Goal: Task Accomplishment & Management: Manage account settings

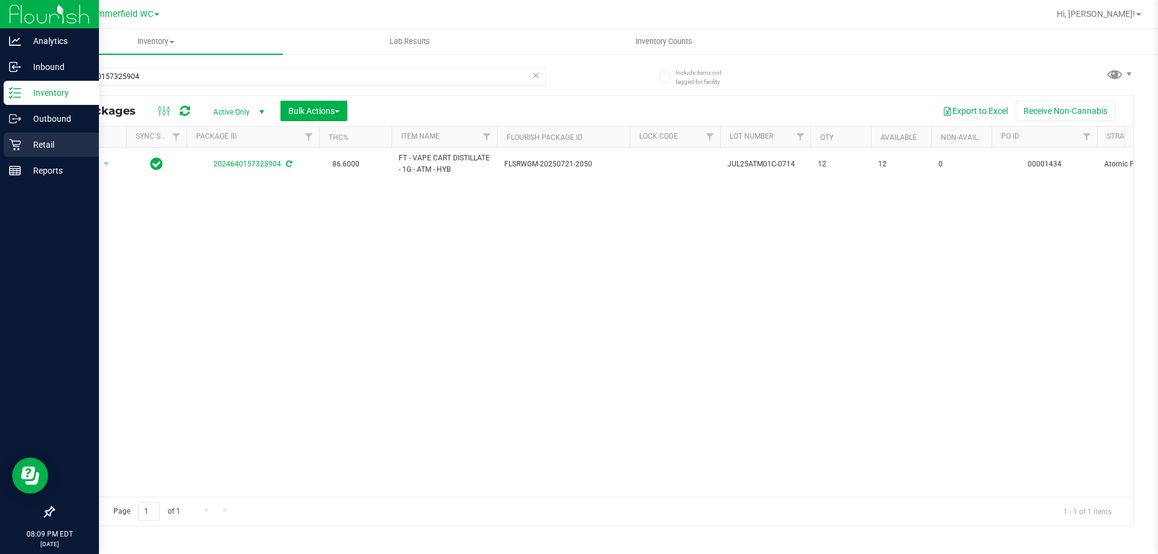
click at [49, 137] on div "Retail" at bounding box center [51, 145] width 95 height 24
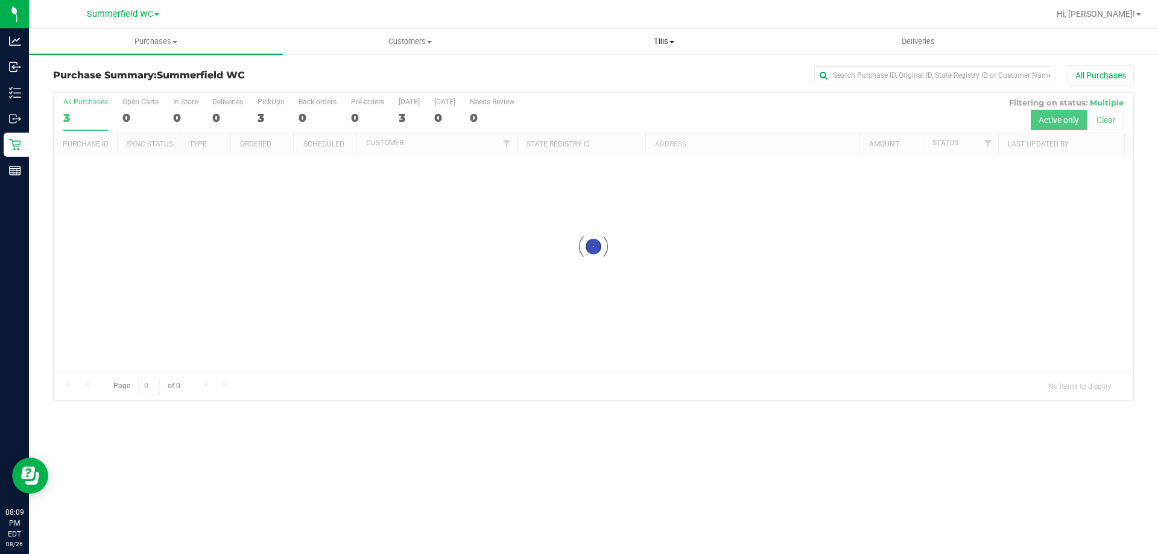
click at [663, 43] on span "Tills" at bounding box center [664, 41] width 253 height 11
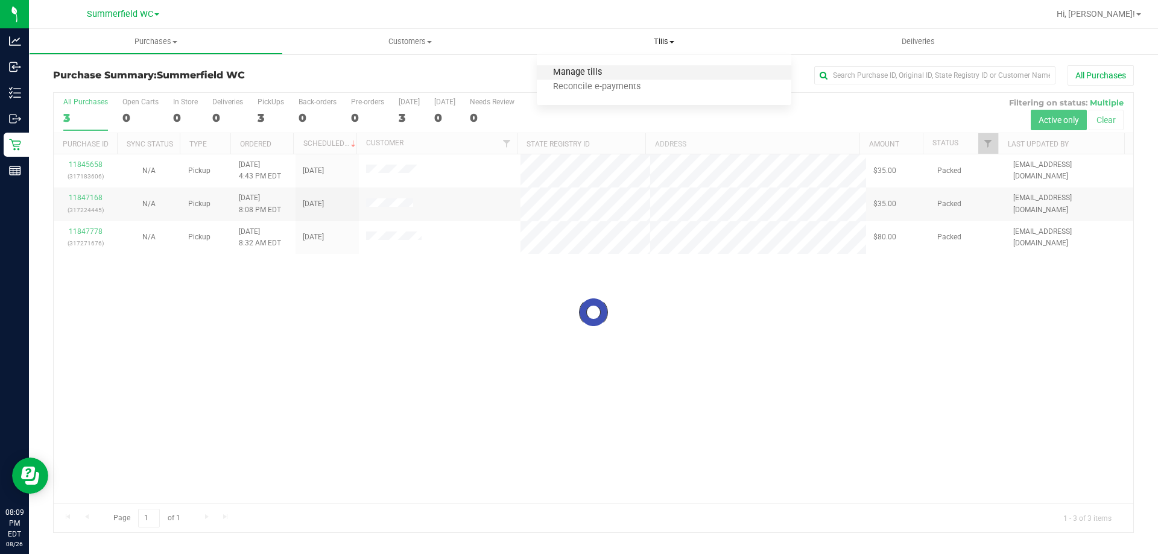
click at [565, 75] on span "Manage tills" at bounding box center [577, 73] width 81 height 10
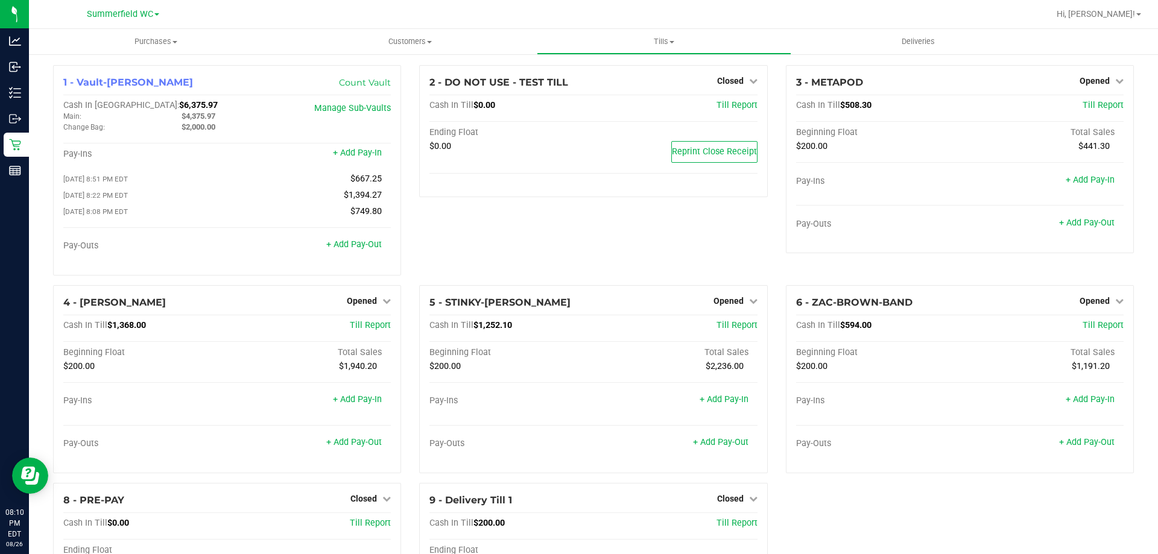
click at [777, 265] on div "3 - METAPOD Opened Close Till Cash In Till $508.30 Till Report Beginning Float …" at bounding box center [960, 175] width 366 height 220
click at [1115, 84] on icon at bounding box center [1119, 81] width 8 height 8
click at [1093, 106] on link "Close Till" at bounding box center [1096, 106] width 33 height 10
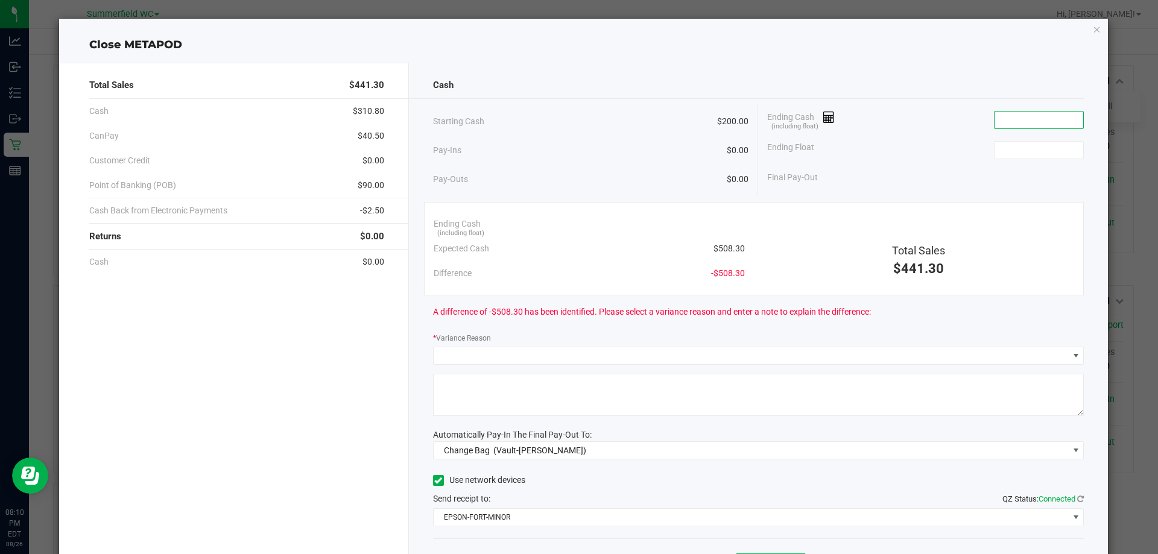
click at [1003, 123] on input at bounding box center [1039, 120] width 89 height 17
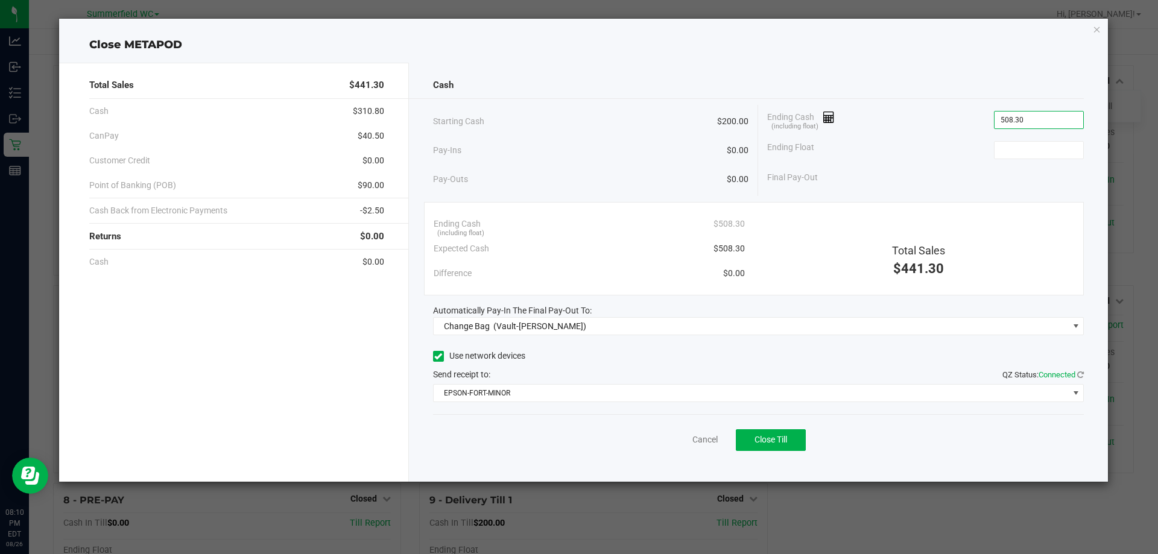
type input "$508.30"
click at [519, 312] on span "Automatically Pay-In The Final Pay-Out To:" at bounding box center [512, 311] width 159 height 10
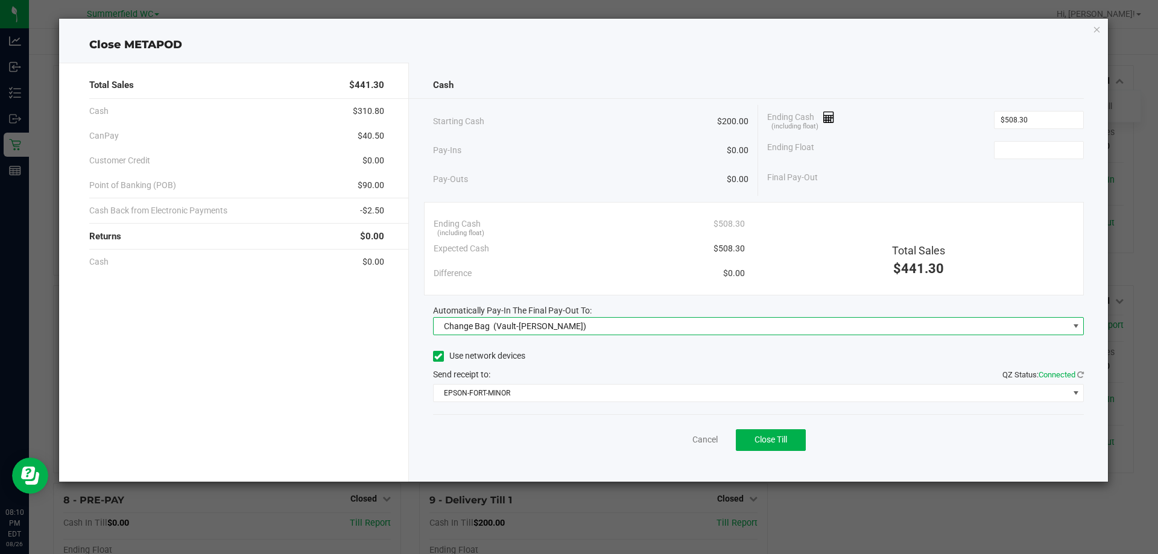
click at [518, 330] on span "(Vault-[PERSON_NAME])" at bounding box center [539, 327] width 93 height 10
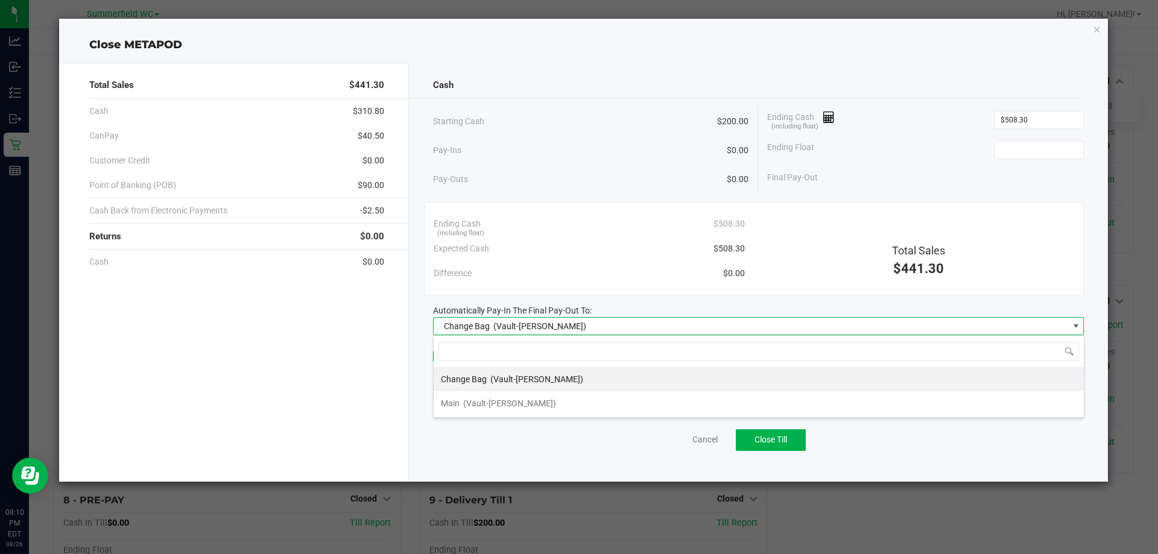
scroll to position [18, 651]
click at [496, 399] on span "(Vault-[PERSON_NAME])" at bounding box center [509, 404] width 93 height 10
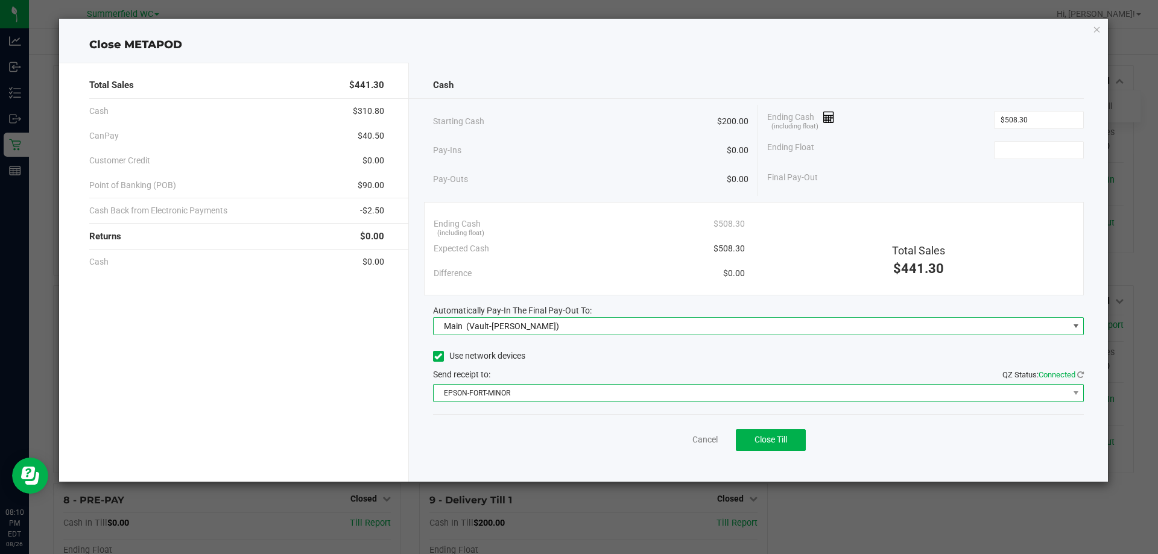
click at [485, 390] on span "EPSON-FORT-MINOR" at bounding box center [751, 393] width 635 height 17
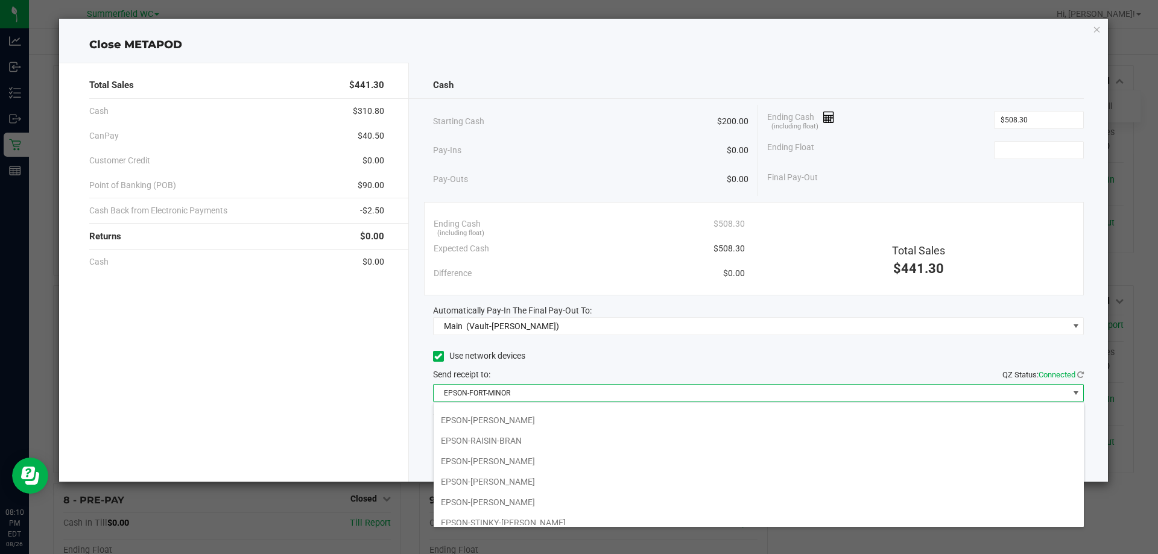
scroll to position [146, 0]
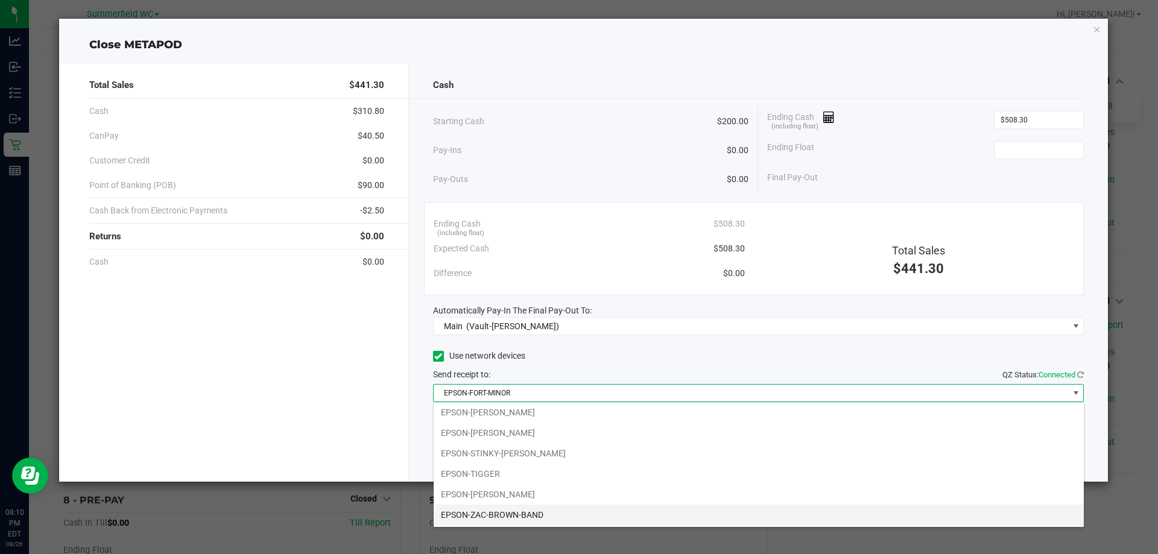
click at [500, 509] on li "EPSON-ZAC-BROWN-BAND" at bounding box center [759, 515] width 650 height 21
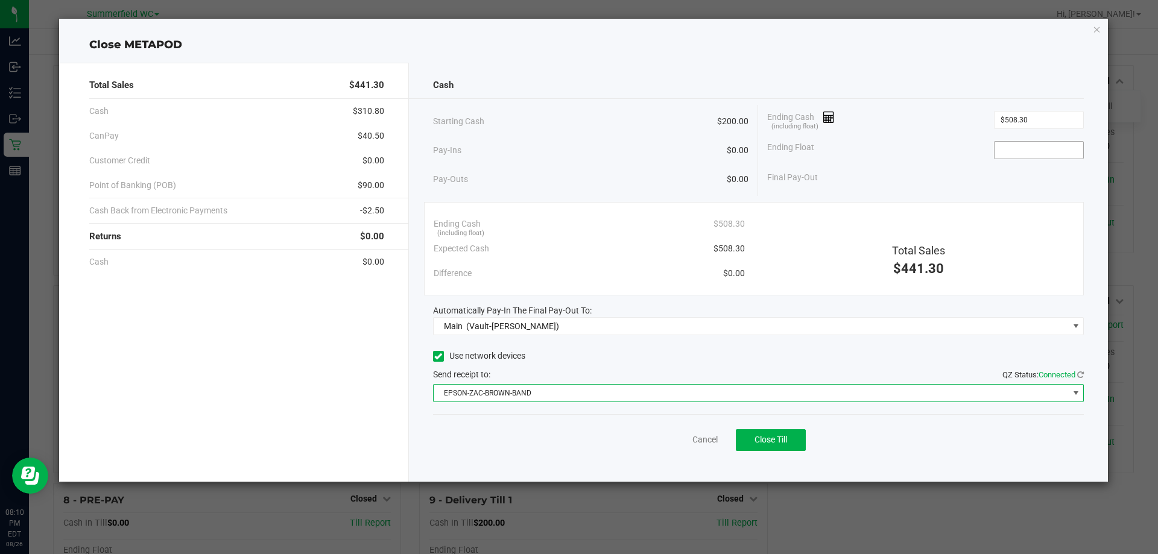
click at [1021, 151] on input at bounding box center [1039, 150] width 89 height 17
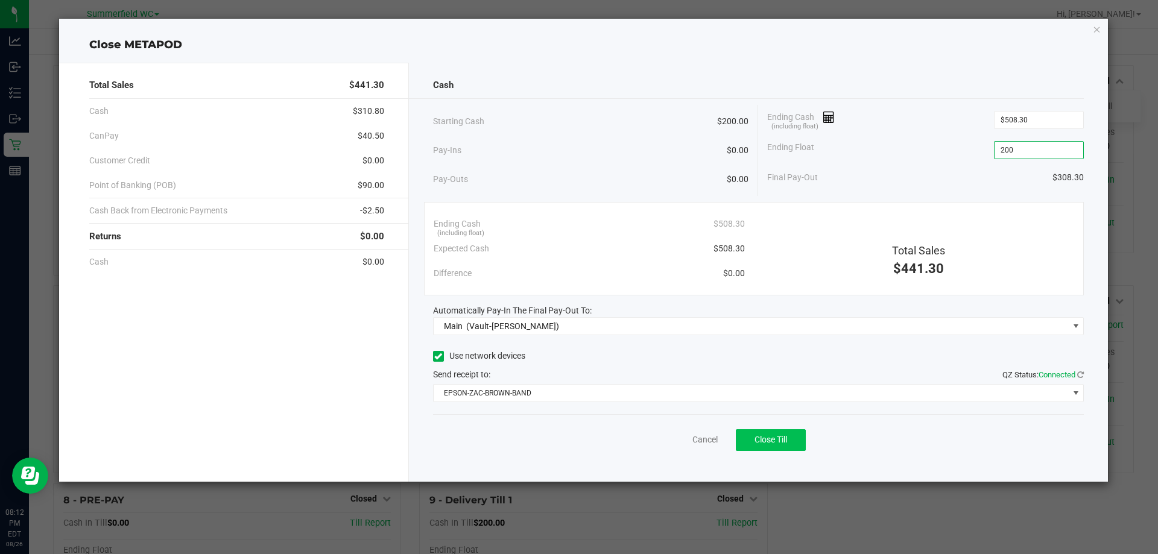
click at [779, 440] on span "Close Till" at bounding box center [771, 440] width 33 height 10
type input "$200.00"
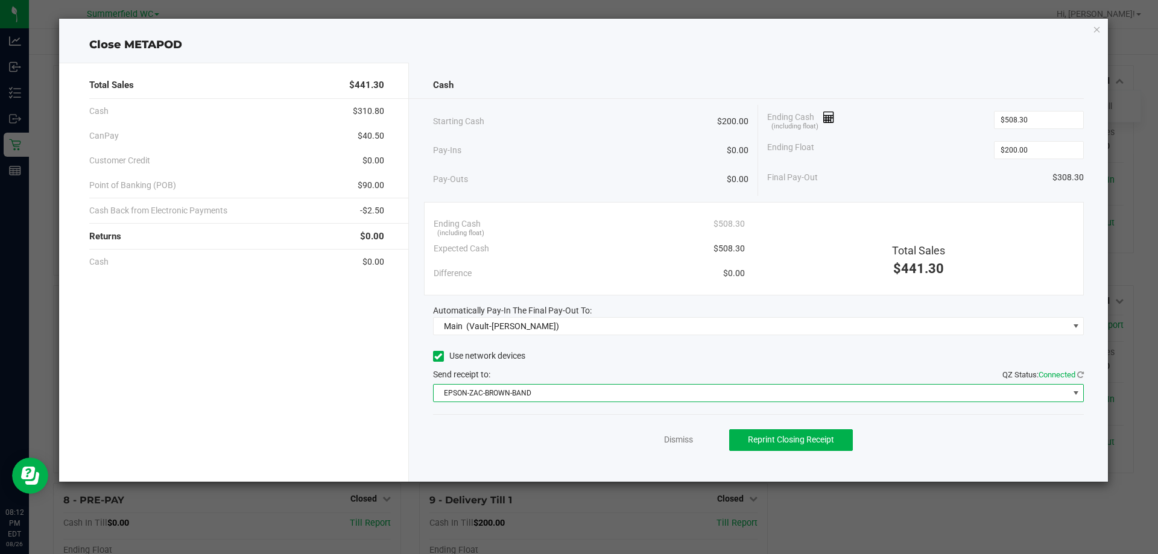
click at [508, 393] on span "EPSON-ZAC-BROWN-BAND" at bounding box center [751, 393] width 635 height 17
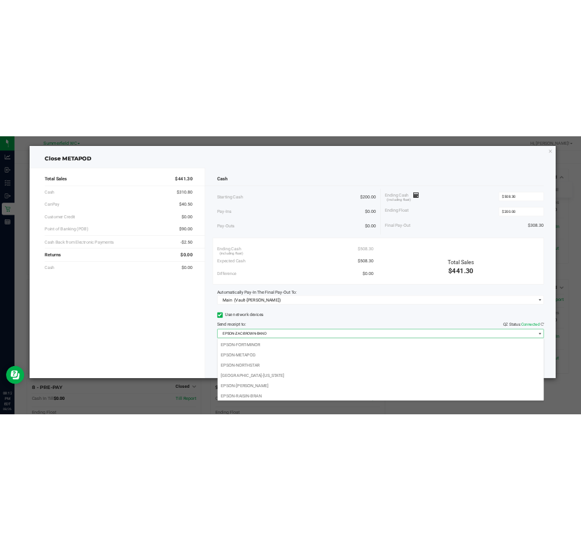
scroll to position [18, 651]
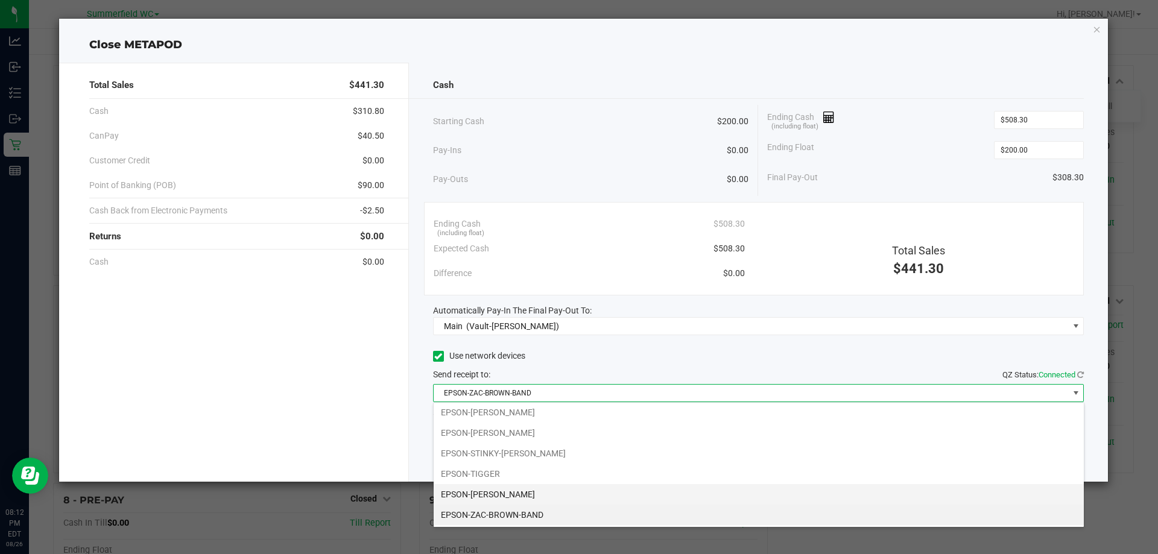
click at [495, 493] on li "EPSON-[PERSON_NAME]" at bounding box center [759, 494] width 650 height 21
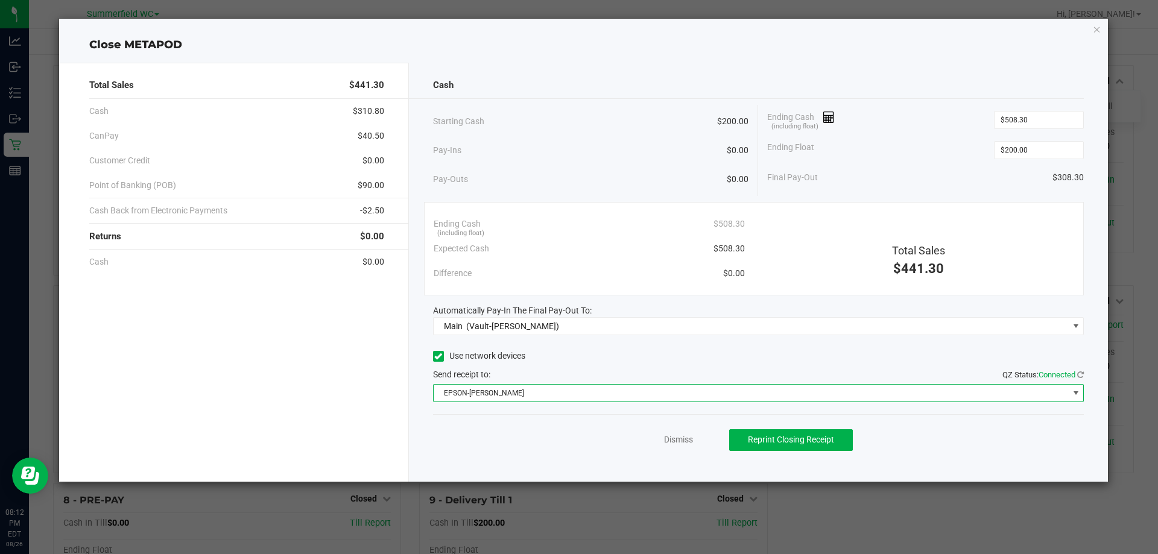
click at [680, 446] on div "Dismiss Reprint Closing Receipt" at bounding box center [759, 437] width 652 height 46
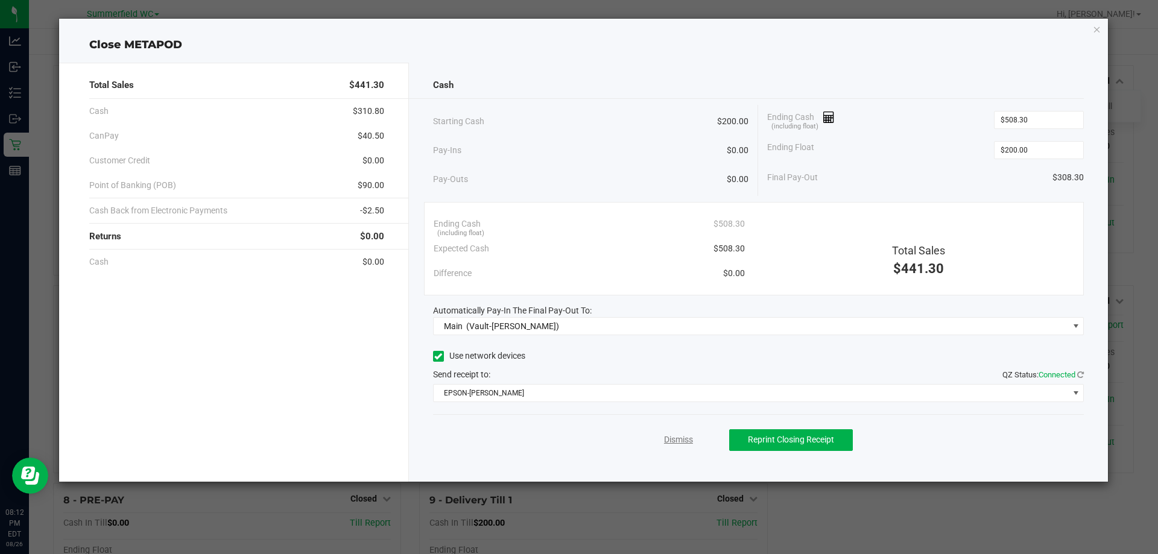
click at [679, 443] on link "Dismiss" at bounding box center [678, 440] width 29 height 13
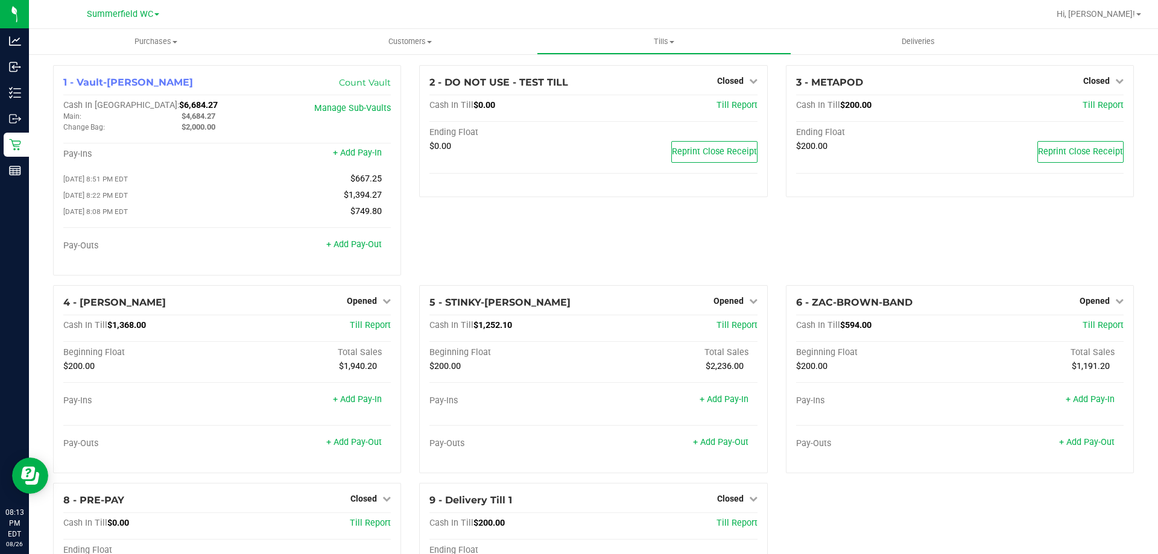
drag, startPoint x: 496, startPoint y: 218, endPoint x: 541, endPoint y: 227, distance: 45.6
click at [496, 217] on div "2 - DO NOT USE - TEST TILL Closed Open Till Cash In Till $0.00 Till Report Endi…" at bounding box center [593, 175] width 366 height 220
click at [349, 300] on span "Opened" at bounding box center [362, 301] width 30 height 10
click at [363, 328] on link "Close Till" at bounding box center [363, 326] width 33 height 10
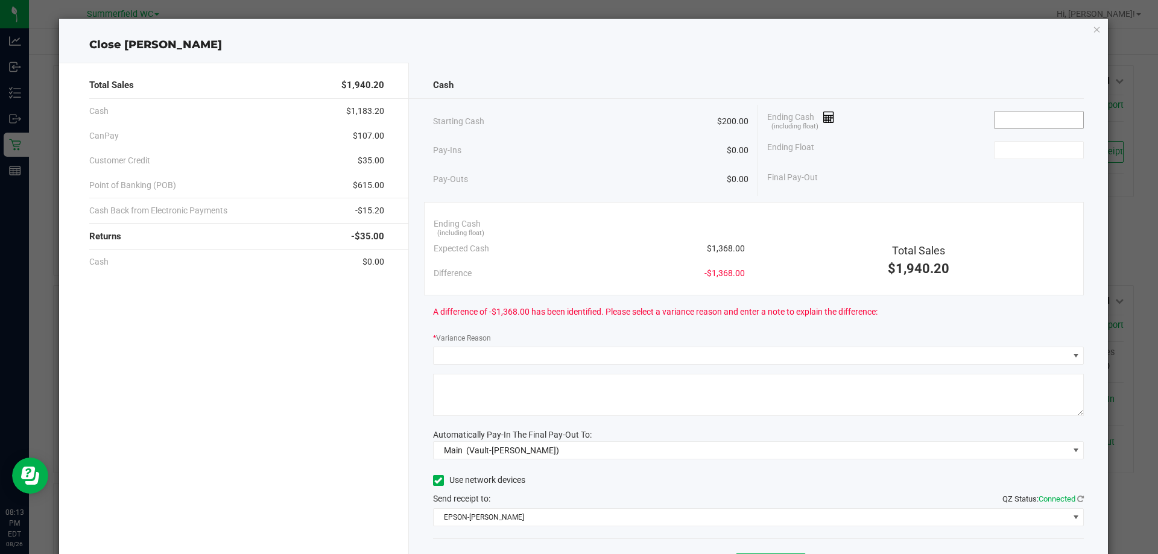
click at [1034, 118] on input at bounding box center [1039, 120] width 89 height 17
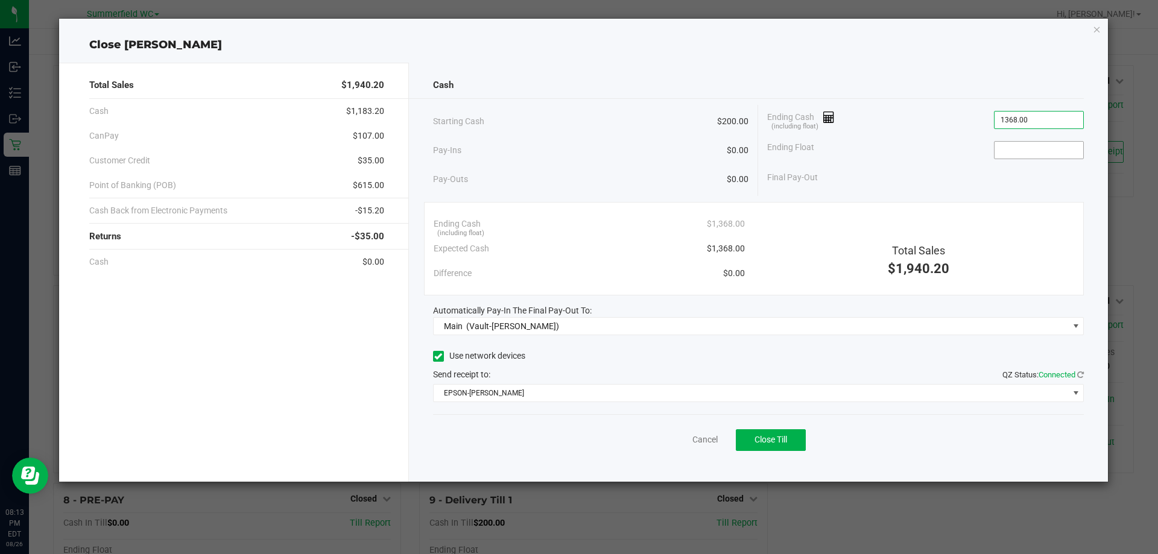
click at [1055, 154] on input at bounding box center [1039, 150] width 89 height 17
type input "$1,368.00"
click at [915, 167] on div "Final Pay-Out $1,168.00" at bounding box center [925, 177] width 317 height 25
type input "$200.00"
click at [787, 449] on button "Close Till" at bounding box center [771, 441] width 70 height 22
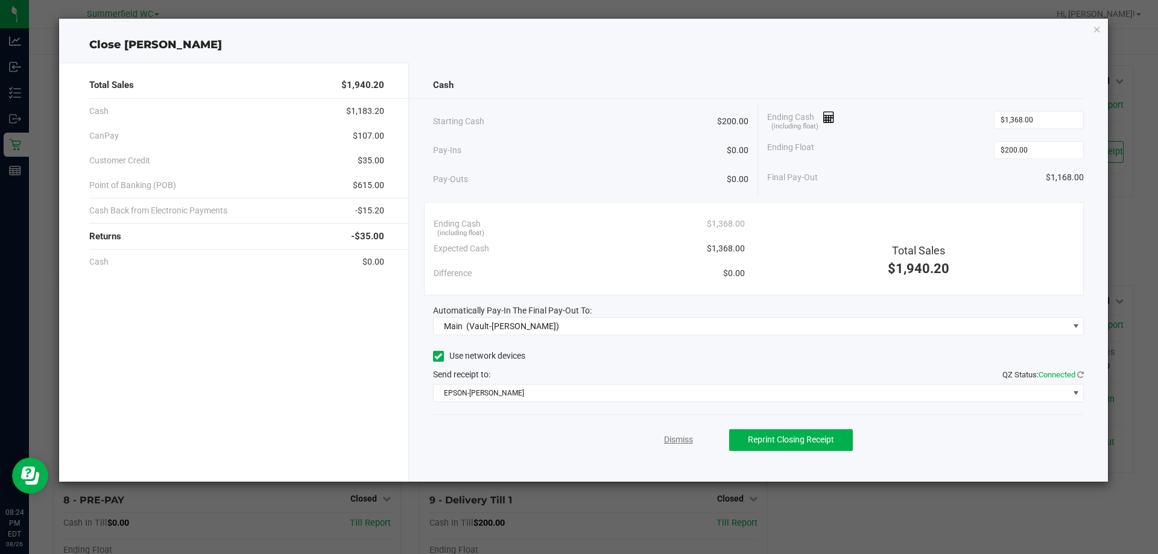
click at [668, 441] on link "Dismiss" at bounding box center [678, 440] width 29 height 13
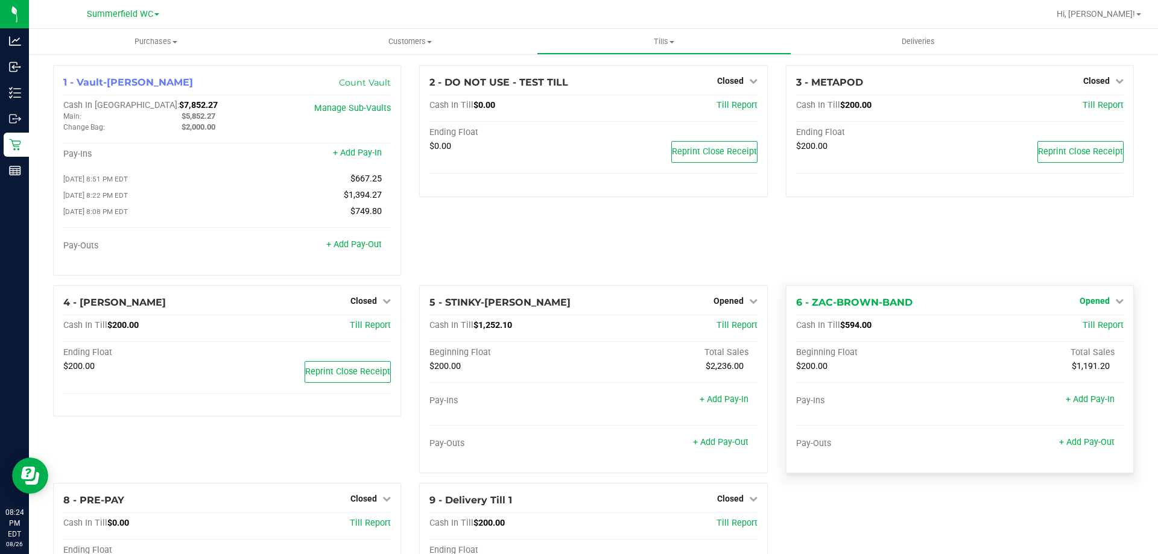
click at [1105, 299] on link "Opened" at bounding box center [1102, 301] width 44 height 10
click at [1090, 329] on link "Close Till" at bounding box center [1096, 326] width 33 height 10
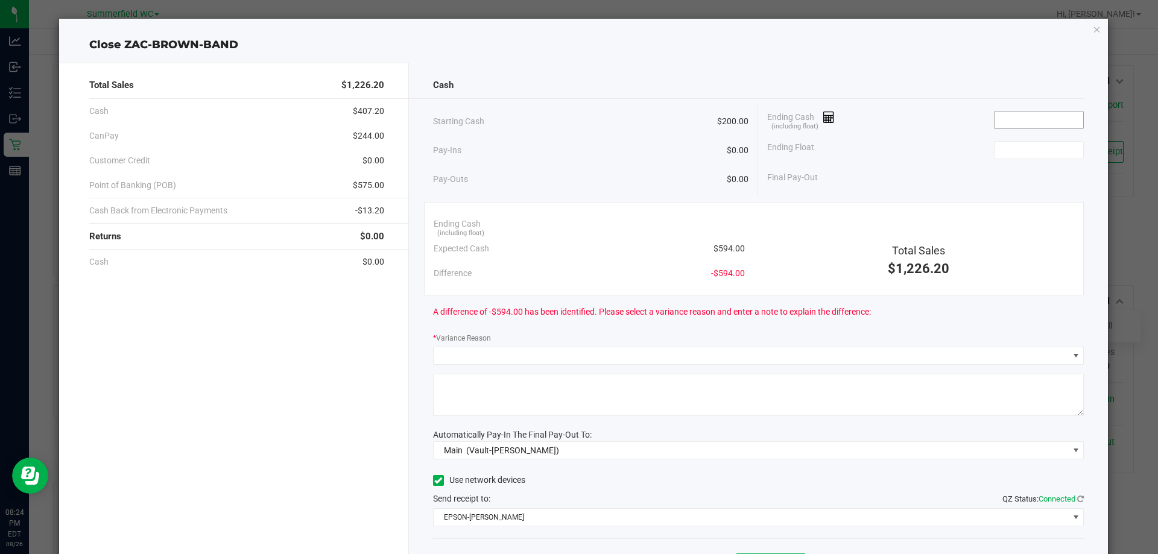
click at [999, 120] on input at bounding box center [1039, 120] width 89 height 17
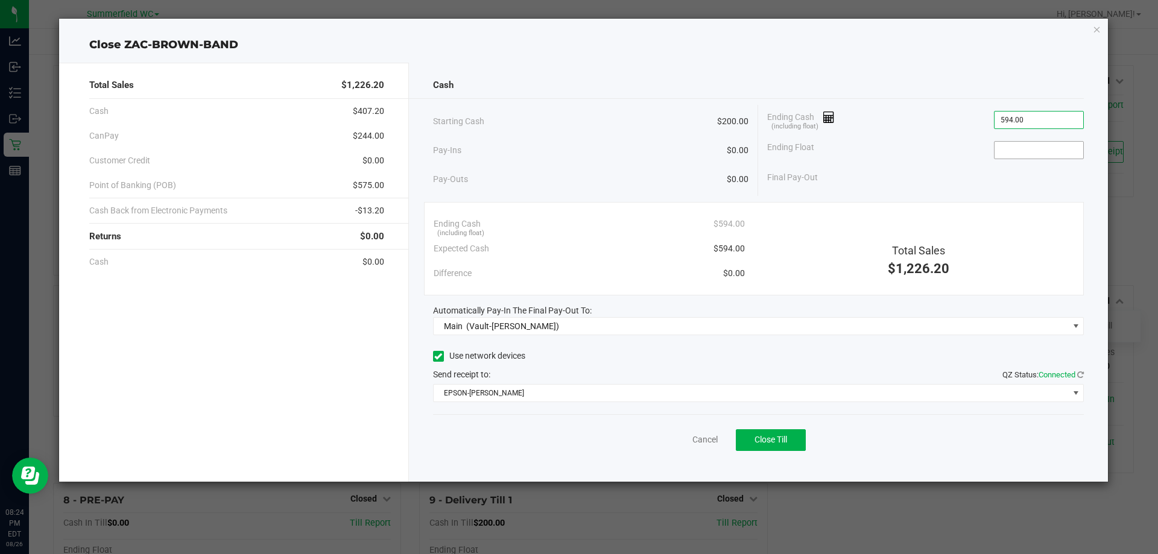
type input "$594.00"
click at [1035, 150] on input at bounding box center [1039, 150] width 89 height 17
type input "$200.00"
click at [937, 139] on div "Ending Float $200.00" at bounding box center [925, 150] width 317 height 30
click at [776, 431] on button "Close Till" at bounding box center [771, 441] width 70 height 22
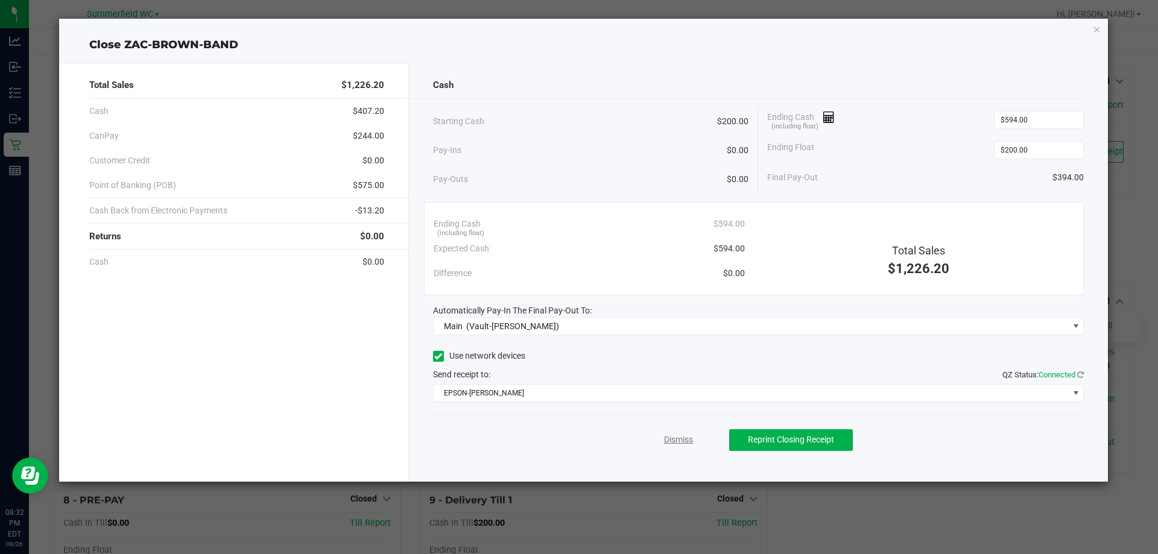
click at [674, 436] on link "Dismiss" at bounding box center [678, 440] width 29 height 13
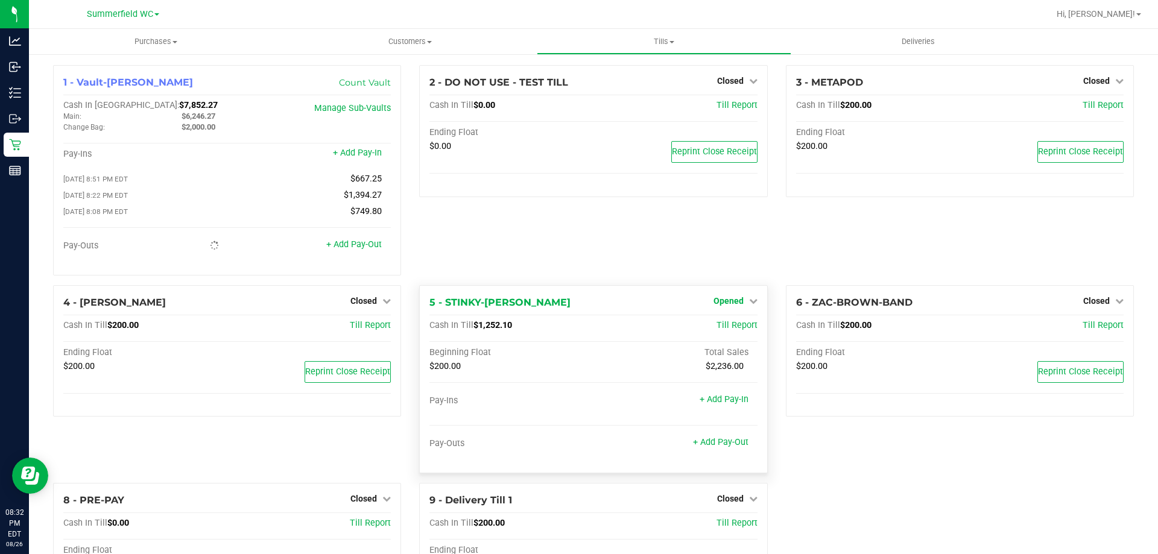
click at [737, 303] on span "Opened" at bounding box center [729, 301] width 30 height 10
click at [737, 329] on link "Close Till" at bounding box center [730, 326] width 33 height 10
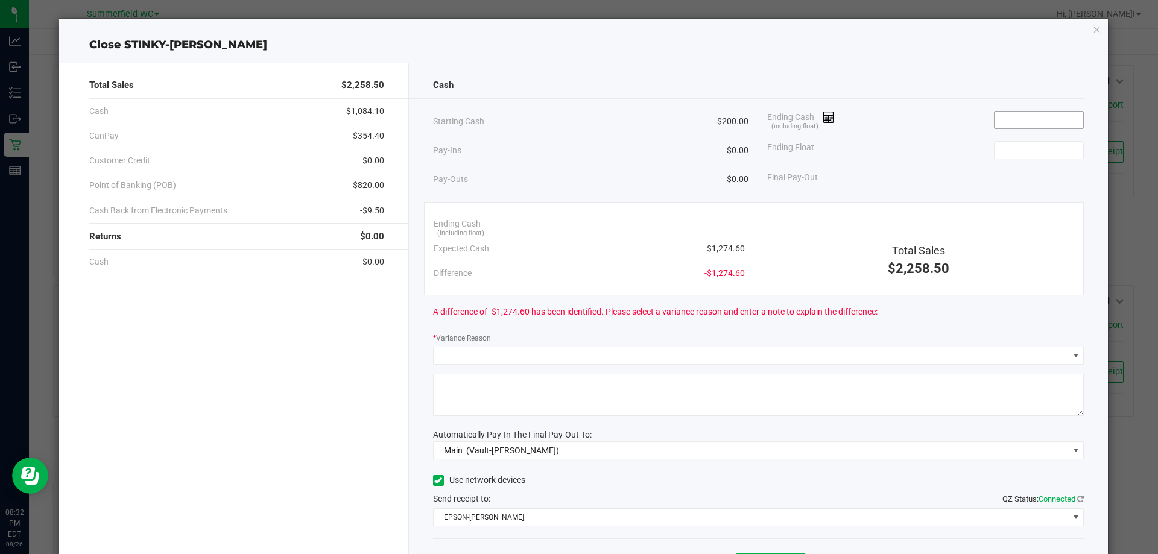
click at [1027, 124] on input at bounding box center [1039, 120] width 89 height 17
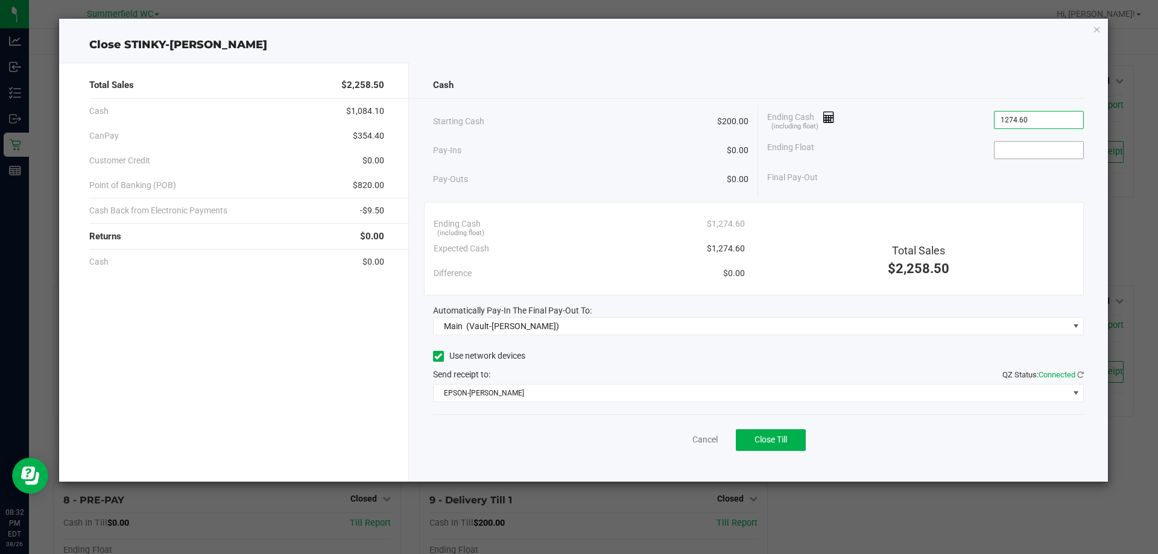
click at [1042, 150] on input at bounding box center [1039, 150] width 89 height 17
type input "$1,274.60"
click at [794, 437] on button "Close Till" at bounding box center [771, 441] width 70 height 22
type input "$200.00"
click at [407, 446] on div "Total Sales $2,258.50 Cash $1,084.10 CanPay $354.40 Customer Credit $0.00 Point…" at bounding box center [234, 272] width 350 height 419
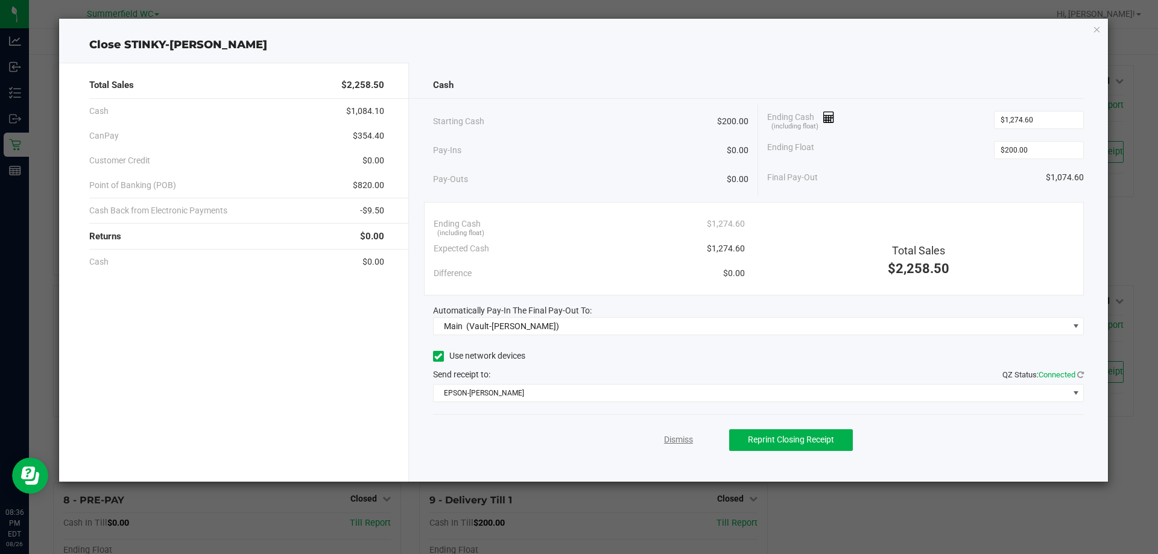
click at [680, 440] on link "Dismiss" at bounding box center [678, 440] width 29 height 13
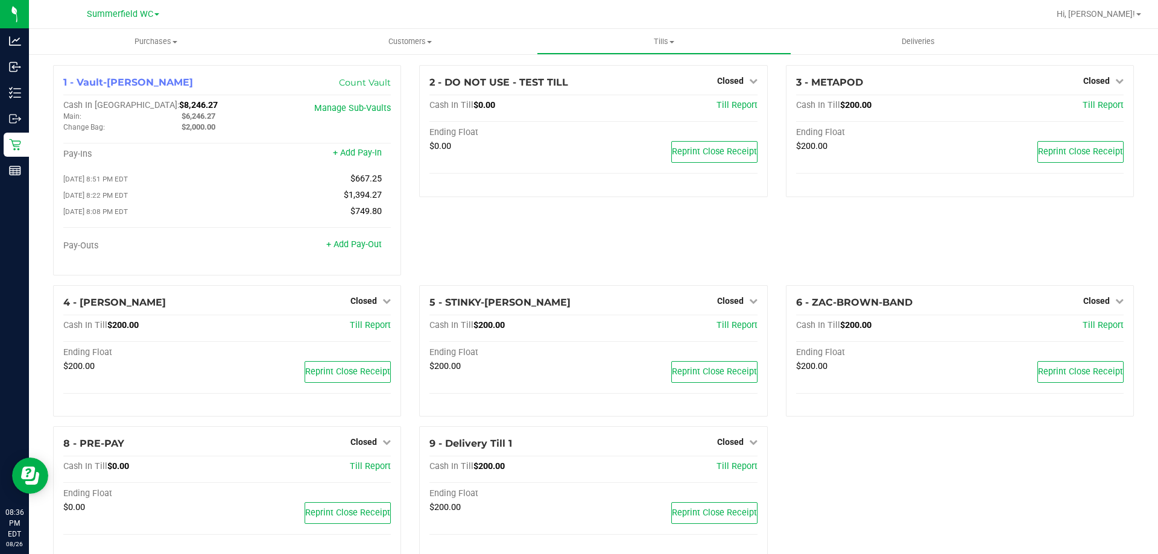
click at [544, 243] on div "2 - DO NOT USE - TEST TILL Closed Open Till Cash In Till $0.00 Till Report Endi…" at bounding box center [593, 175] width 366 height 220
drag, startPoint x: 220, startPoint y: 114, endPoint x: 182, endPoint y: 117, distance: 38.1
click at [182, 117] on div "$7,320.87" at bounding box center [232, 116] width 118 height 11
click at [495, 226] on div "2 - DO NOT USE - TEST TILL Closed Open Till Cash In Till $0.00 Till Report Endi…" at bounding box center [593, 175] width 366 height 220
click at [671, 42] on span at bounding box center [672, 42] width 5 height 2
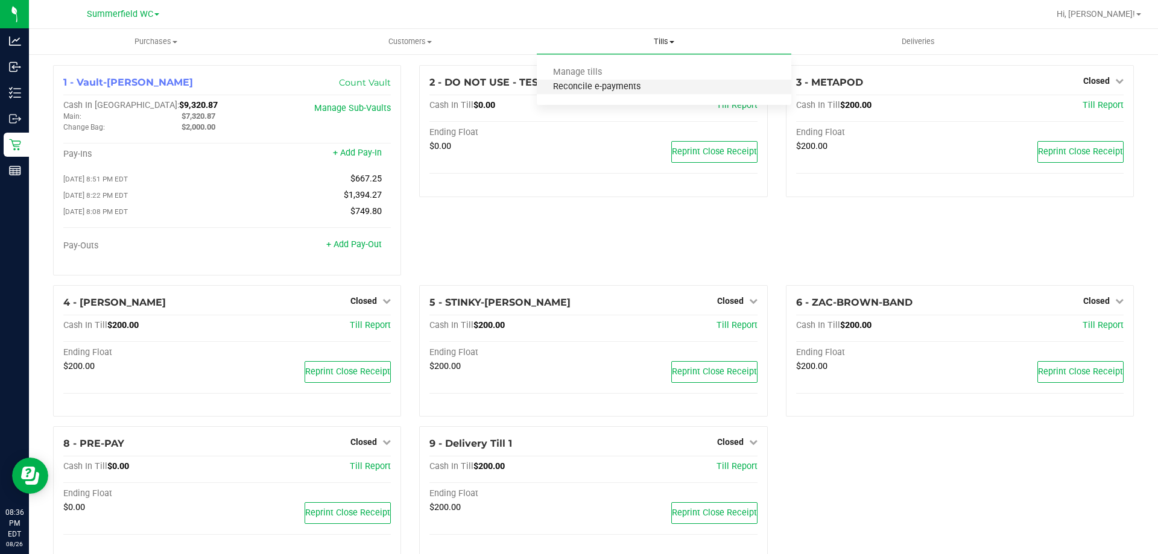
click at [638, 87] on span "Reconcile e-payments" at bounding box center [597, 87] width 120 height 10
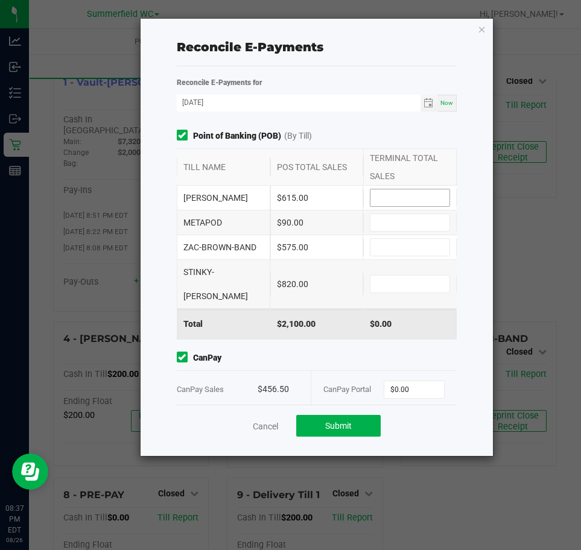
click at [377, 196] on input at bounding box center [409, 197] width 79 height 17
type input "$615.00"
type input "$90.00"
type input "$575.00"
type input "$820.00"
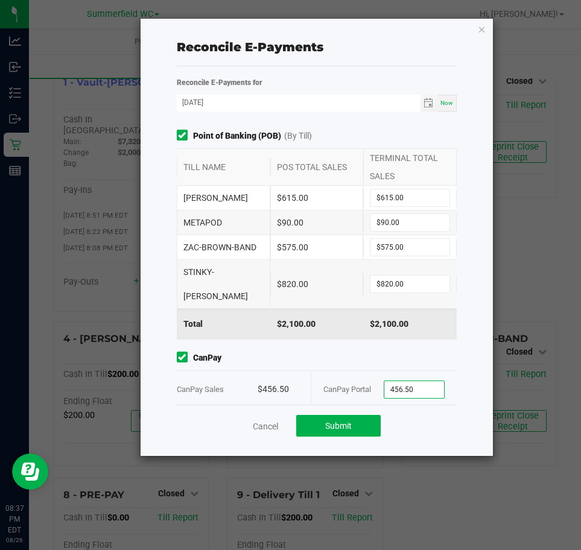
type input "$456.50"
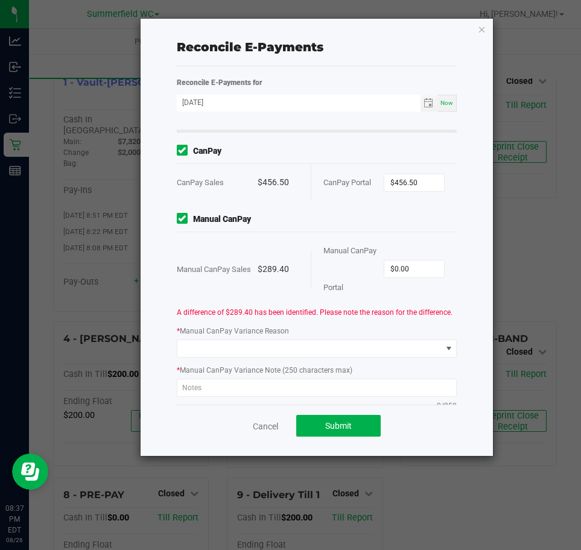
scroll to position [215, 0]
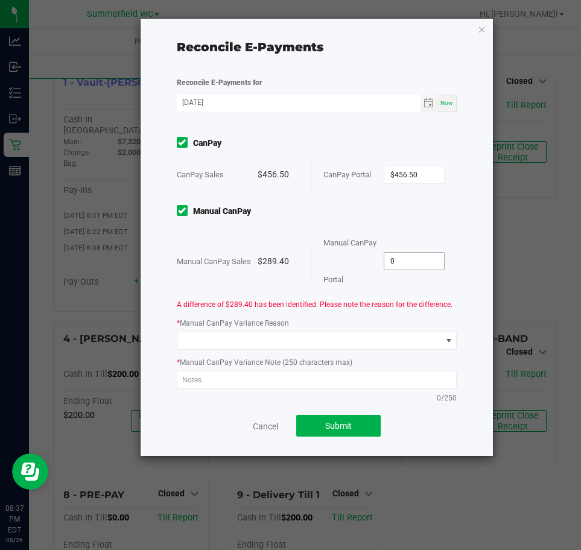
click at [413, 253] on input "0" at bounding box center [414, 261] width 60 height 17
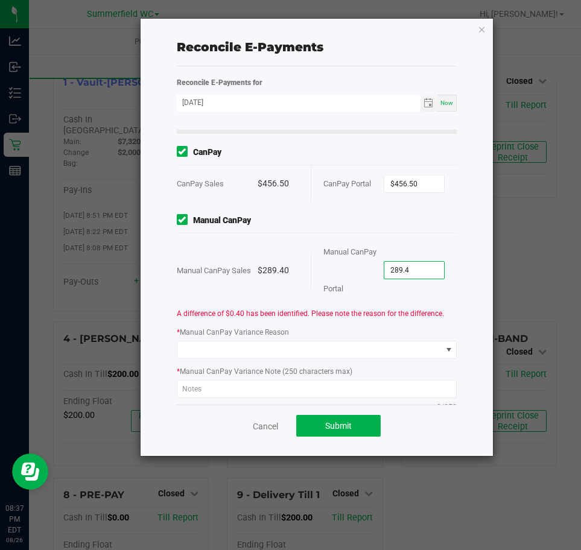
scroll to position [94, 0]
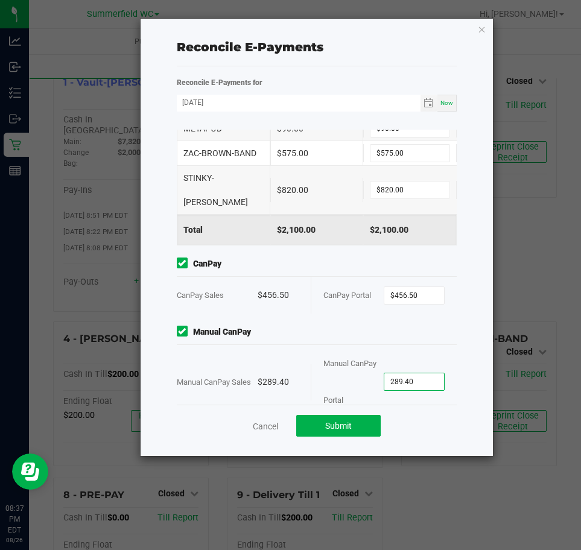
type input "$289.40"
click at [329, 326] on span "Manual CanPay" at bounding box center [317, 332] width 281 height 13
click at [299, 326] on span "Manual CanPay" at bounding box center [317, 332] width 281 height 13
click at [335, 441] on div "Cancel Submit" at bounding box center [317, 426] width 281 height 42
click at [335, 411] on div "Cancel Submit" at bounding box center [317, 426] width 281 height 42
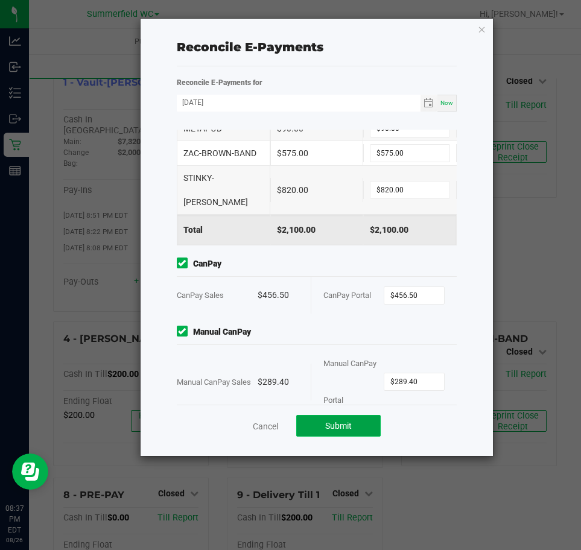
click at [338, 428] on span "Submit" at bounding box center [338, 426] width 27 height 10
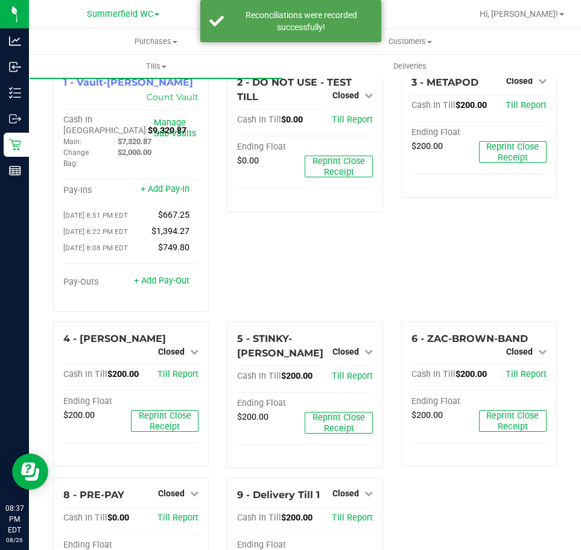
click at [349, 254] on div "2 - DO NOT USE - TEST TILL Closed Open Till Cash In Till $0.00 Till Report Endi…" at bounding box center [305, 193] width 174 height 256
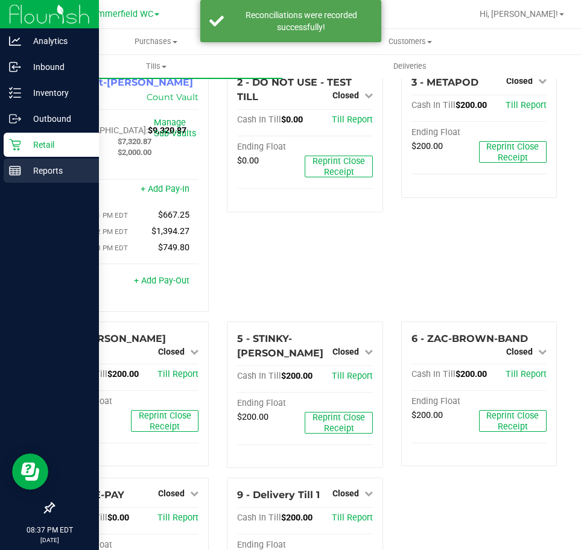
click at [55, 164] on p "Reports" at bounding box center [57, 170] width 72 height 14
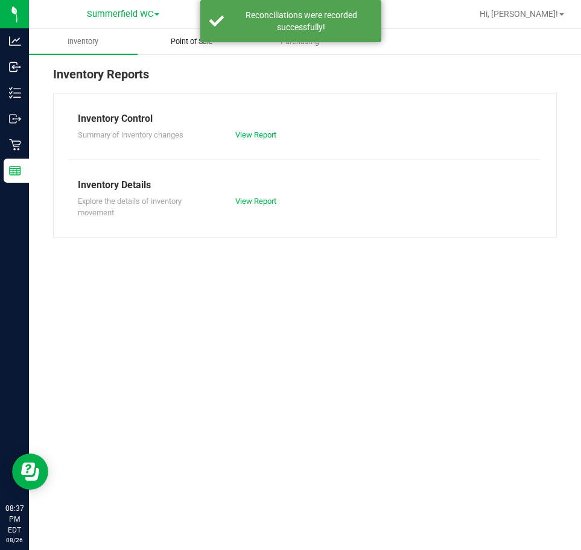
click at [185, 44] on span "Point of Sale" at bounding box center [191, 41] width 75 height 11
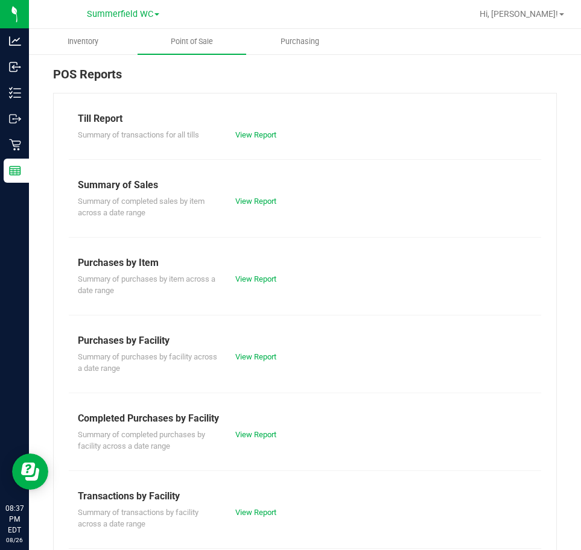
click at [236, 209] on div "Summary of completed sales by item across a date range View Report" at bounding box center [305, 205] width 472 height 27
click at [243, 193] on div "Summary of completed sales by item across a date range View Report" at bounding box center [305, 205] width 472 height 27
click at [244, 202] on link "View Report" at bounding box center [255, 201] width 41 height 9
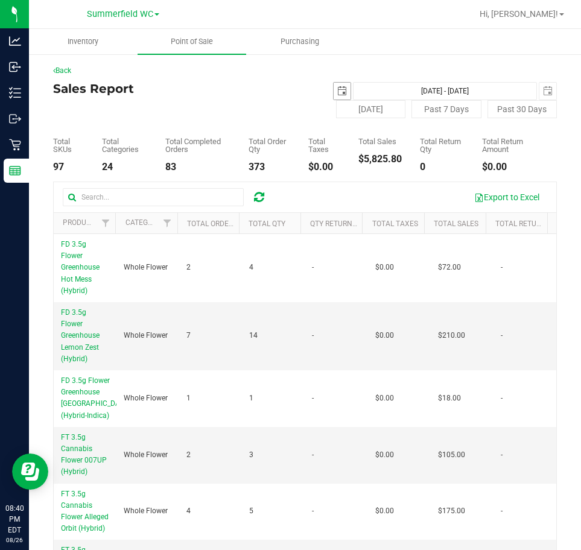
click at [341, 90] on span "select" at bounding box center [342, 91] width 17 height 17
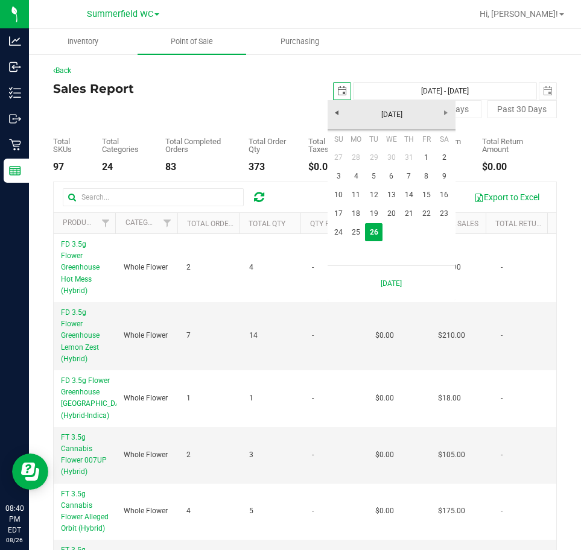
scroll to position [0, 30]
click at [361, 231] on link "25" at bounding box center [355, 232] width 17 height 19
type input "[DATE]"
type input "[DATE] - [DATE]"
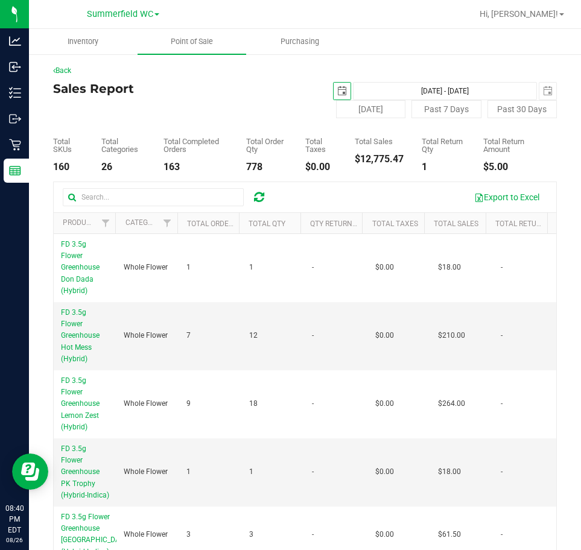
click at [340, 90] on span "select" at bounding box center [342, 91] width 10 height 10
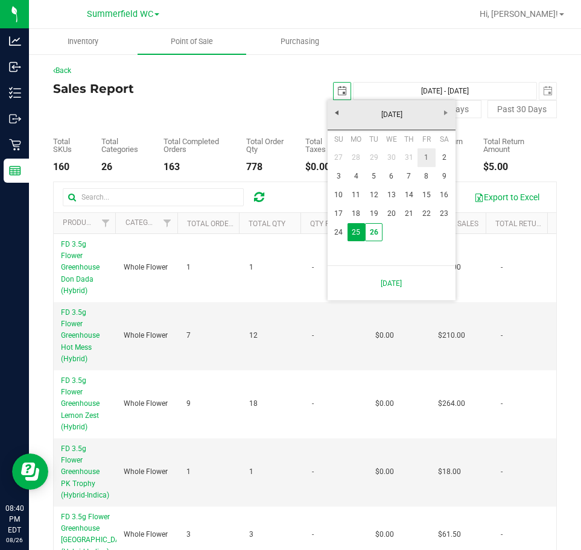
click at [424, 156] on link "1" at bounding box center [425, 157] width 17 height 19
type input "[DATE]"
type input "[DATE] - [DATE]"
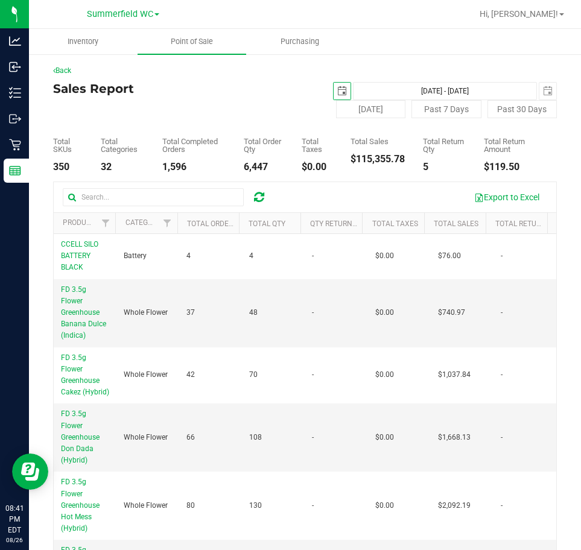
click at [217, 109] on div "Sales Report [DATE] [DATE] - [DATE] [DATE] [DATE] Past 7 Days Past 30 Days" at bounding box center [305, 100] width 504 height 36
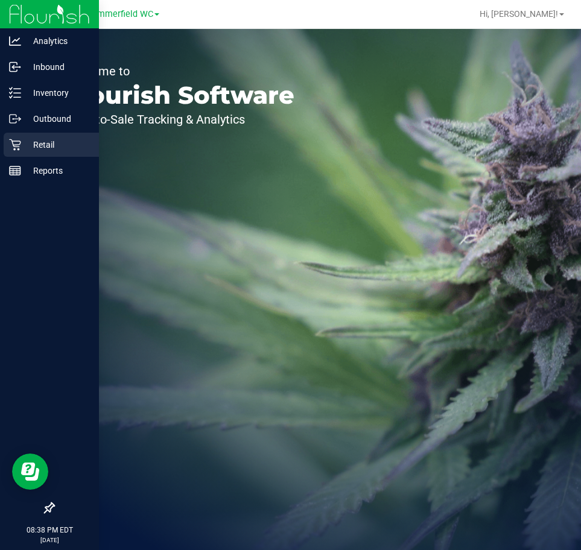
click at [24, 146] on p "Retail" at bounding box center [57, 145] width 72 height 14
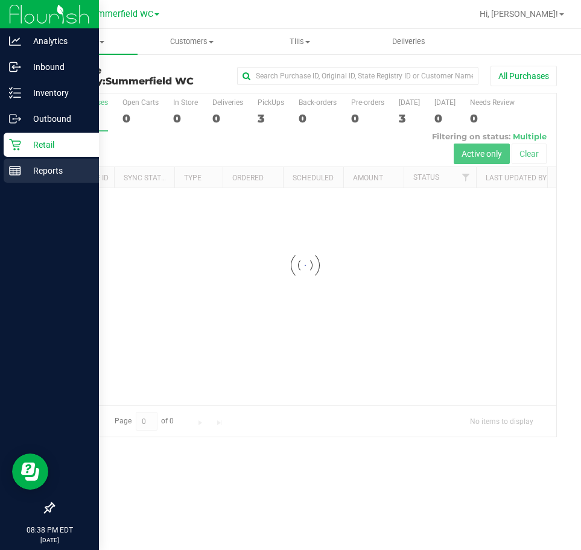
click at [27, 167] on p "Reports" at bounding box center [57, 170] width 72 height 14
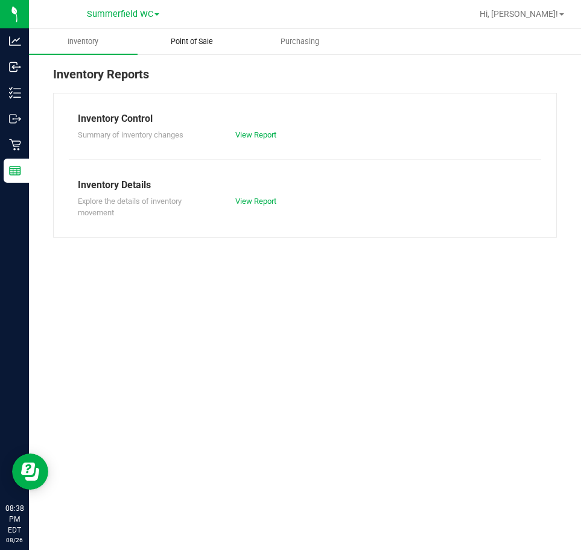
click at [194, 36] on uib-tab-heading "Point of Sale" at bounding box center [191, 42] width 107 height 24
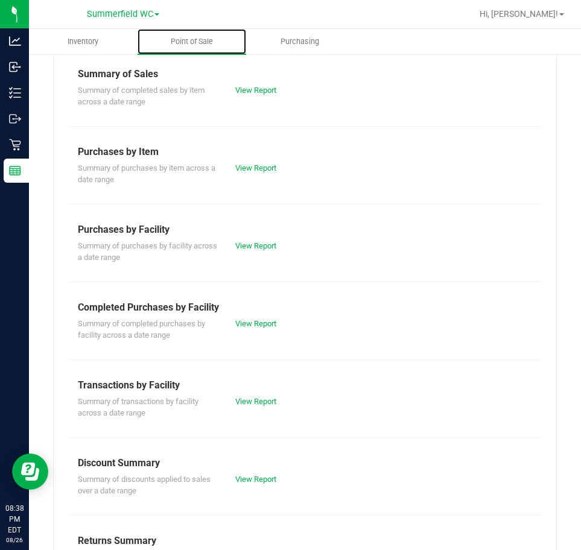
scroll to position [167, 0]
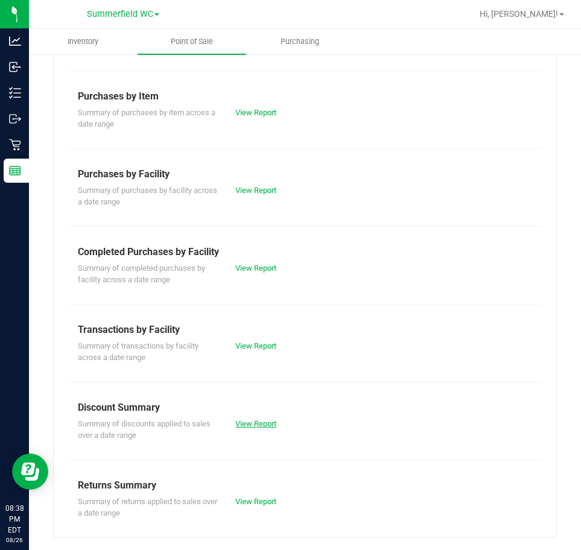
click at [249, 425] on link "View Report" at bounding box center [255, 423] width 41 height 9
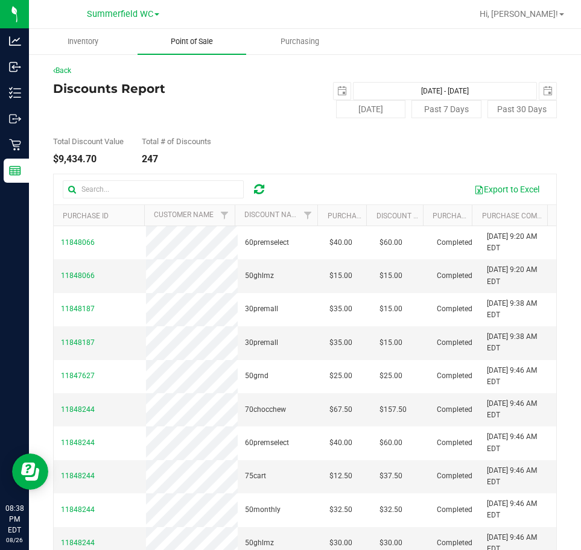
click at [189, 39] on span "Point of Sale" at bounding box center [191, 41] width 75 height 11
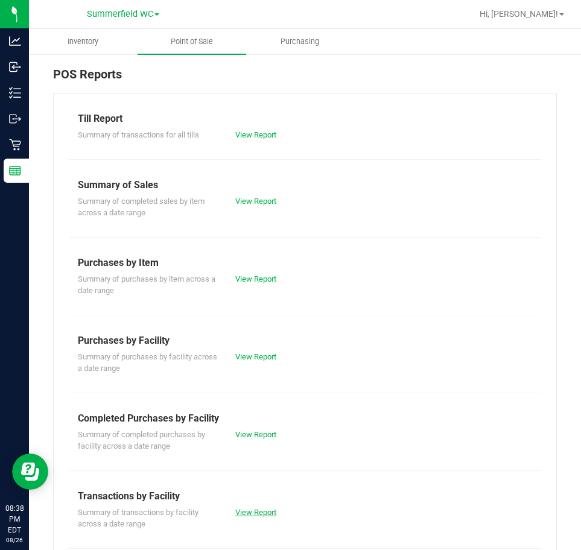
click at [251, 509] on link "View Report" at bounding box center [255, 512] width 41 height 9
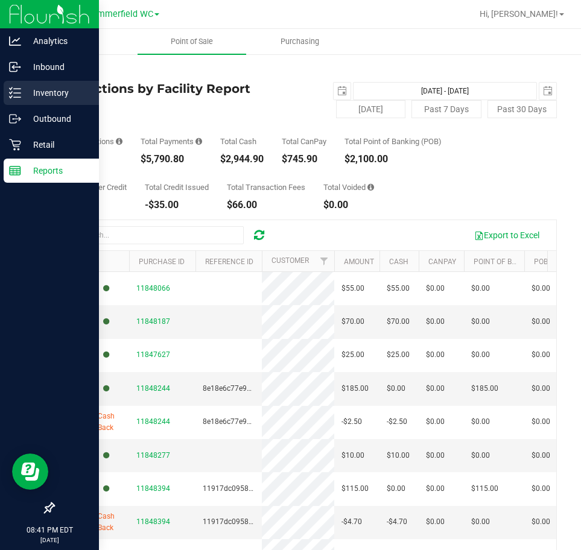
click at [42, 91] on p "Inventory" at bounding box center [57, 93] width 72 height 14
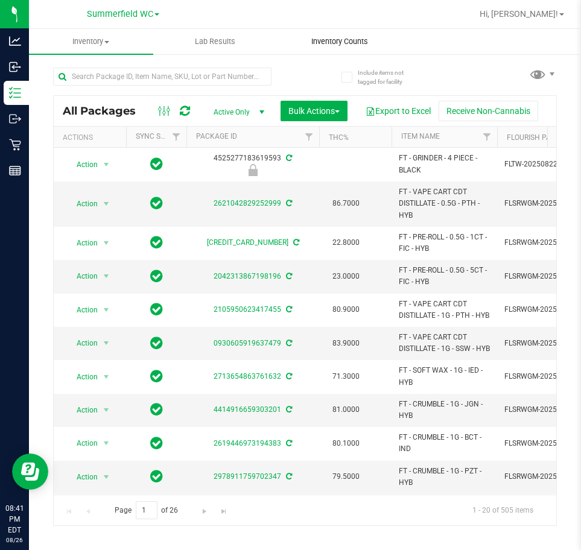
click at [344, 44] on span "Inventory Counts" at bounding box center [339, 41] width 89 height 11
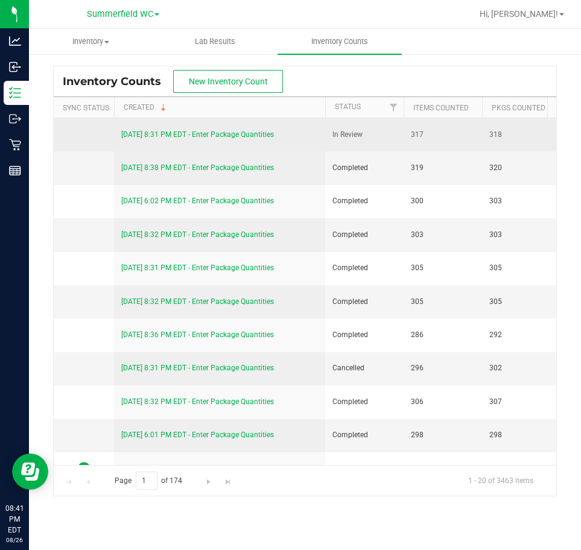
click at [217, 133] on link "8/26/25 8:31 PM EDT - Enter Package Quantities" at bounding box center [197, 134] width 153 height 8
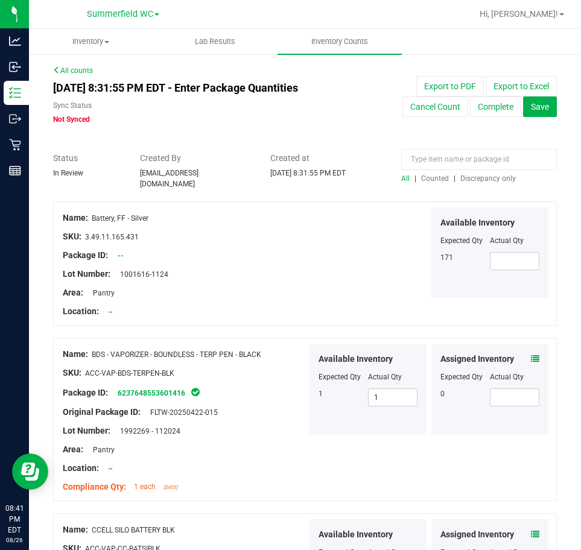
click at [462, 177] on span "Discrepancy only" at bounding box center [488, 178] width 56 height 8
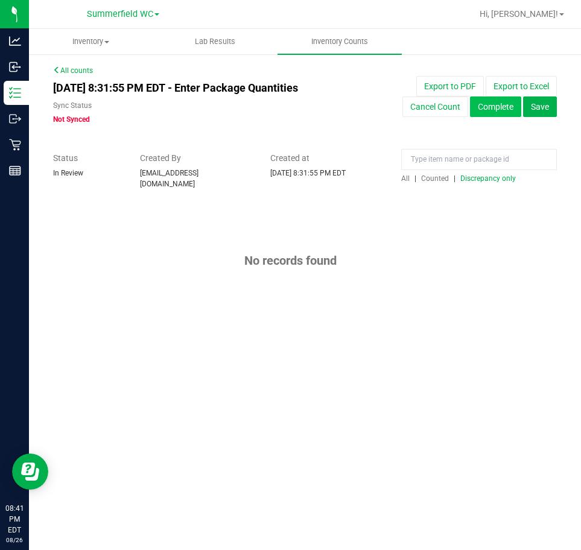
click at [492, 103] on button "Complete" at bounding box center [495, 107] width 51 height 21
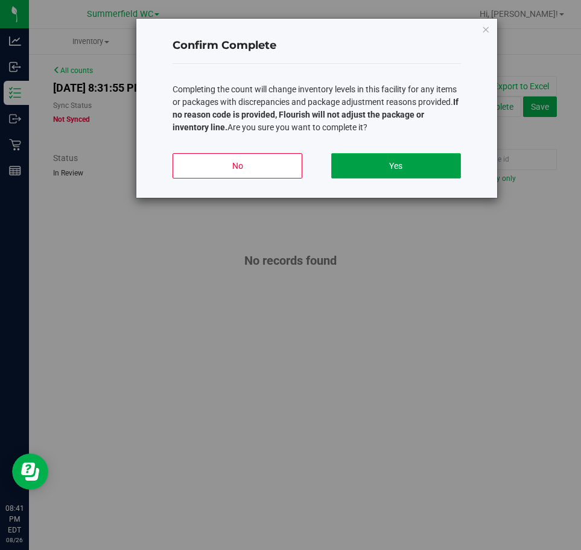
click at [384, 166] on button "Yes" at bounding box center [396, 165] width 130 height 25
